Goal: Navigation & Orientation: Go to known website

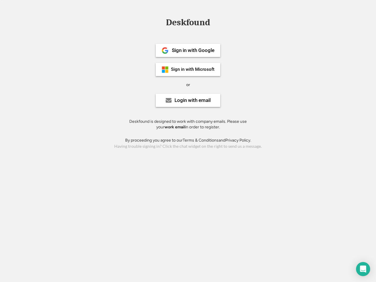
click at [188, 84] on div "or" at bounding box center [188, 85] width 4 height 6
click at [188, 24] on div "Deskfound" at bounding box center [188, 22] width 50 height 9
click at [161, 22] on div "Deskfound" at bounding box center [188, 23] width 376 height 11
click at [188, 24] on div "Deskfound" at bounding box center [188, 22] width 50 height 9
click at [188, 85] on div "or" at bounding box center [188, 85] width 4 height 6
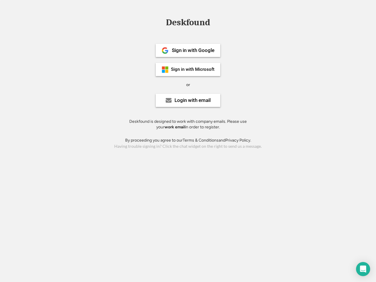
click at [188, 50] on div "Sign in with Google" at bounding box center [193, 50] width 43 height 5
click at [193, 50] on div "Sign in with Google" at bounding box center [193, 50] width 43 height 5
click at [165, 51] on img at bounding box center [165, 50] width 7 height 7
click at [188, 69] on div "Sign in with Microsoft" at bounding box center [192, 69] width 43 height 4
click at [193, 69] on div "Sign in with Microsoft" at bounding box center [192, 69] width 43 height 4
